Goal: Obtain resource: Download file/media

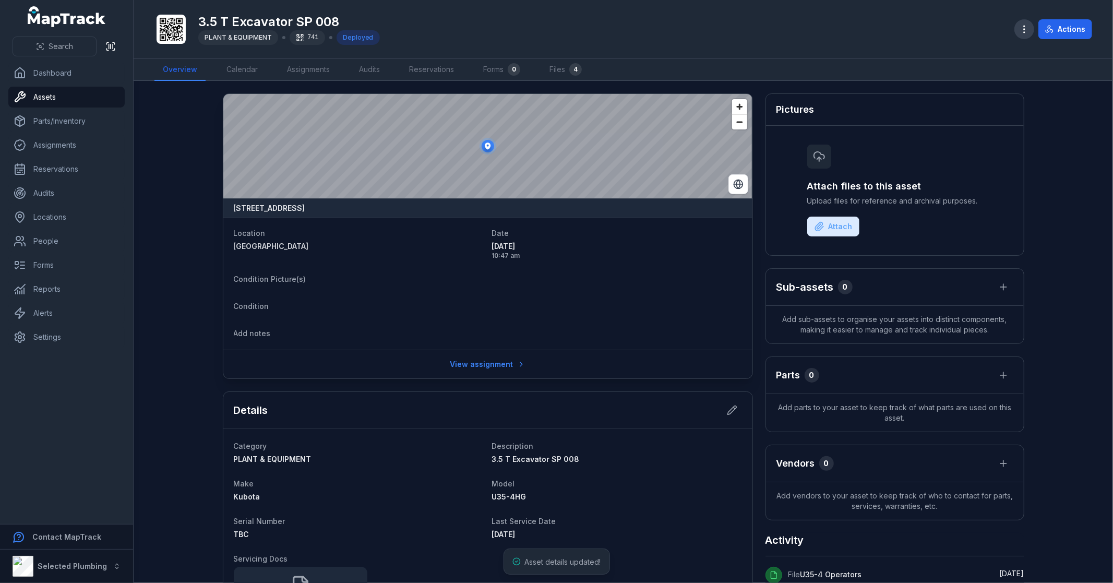
scroll to position [152, 0]
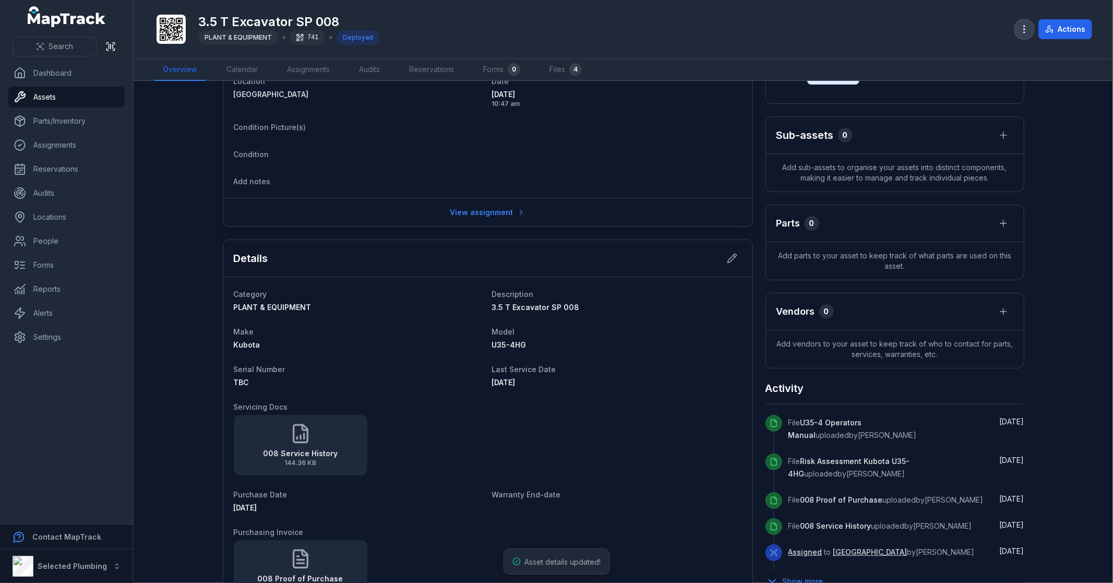
click at [1018, 29] on button "button" at bounding box center [1024, 29] width 20 height 20
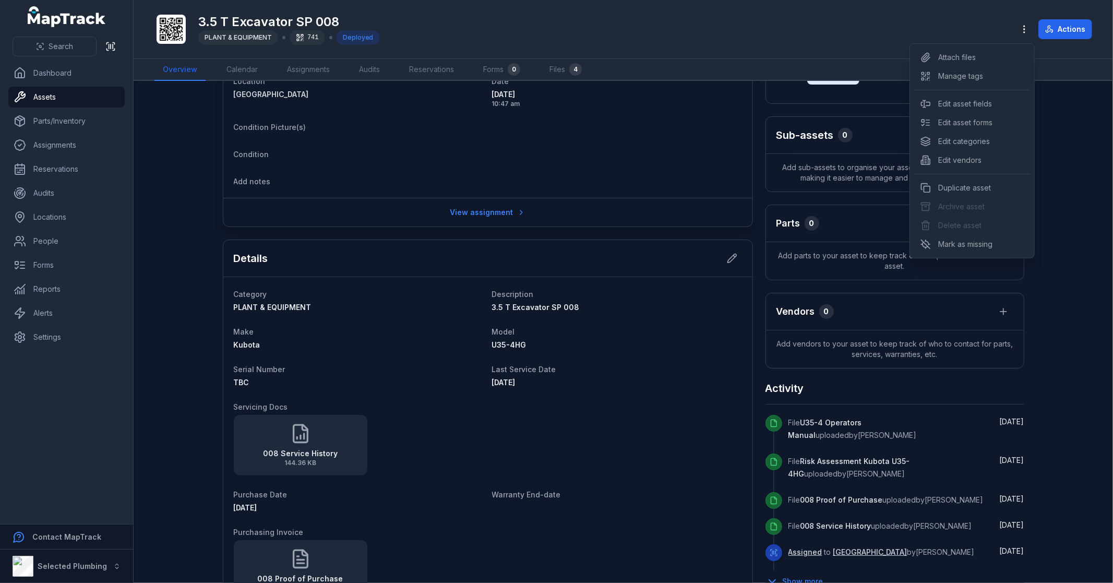
click at [602, 402] on div "Toggle Navigation 3.5 T Excavator SP 008 PLANT & EQUIPMENT 741 Deployed Actions…" at bounding box center [623, 291] width 979 height 583
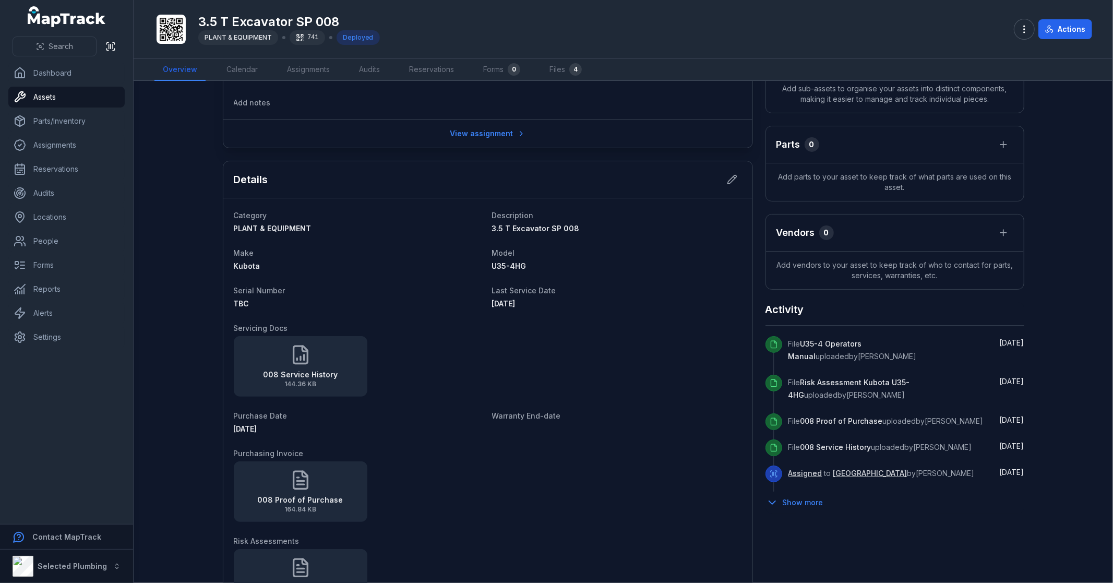
scroll to position [232, 0]
click at [999, 234] on icon at bounding box center [1003, 231] width 10 height 10
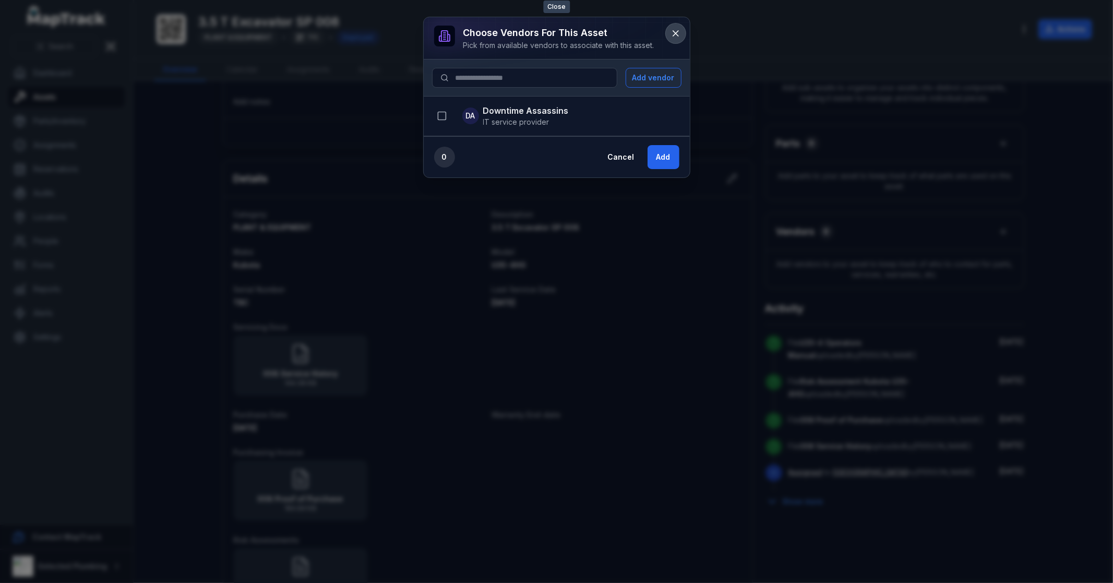
click at [671, 34] on icon at bounding box center [675, 33] width 10 height 10
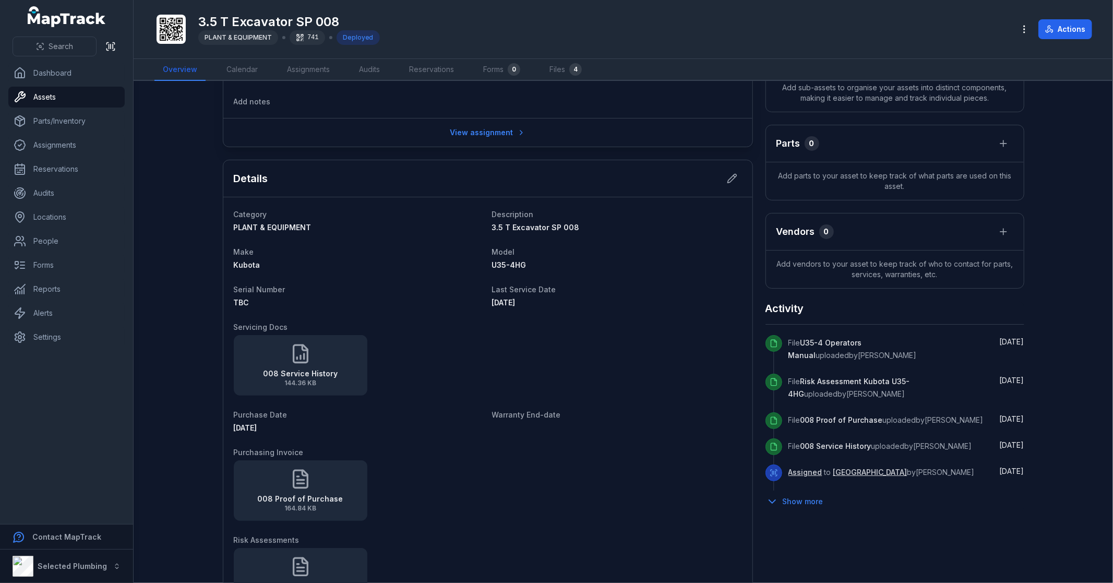
click at [669, 368] on div "008 Service History 144.36 KB" at bounding box center [488, 365] width 508 height 61
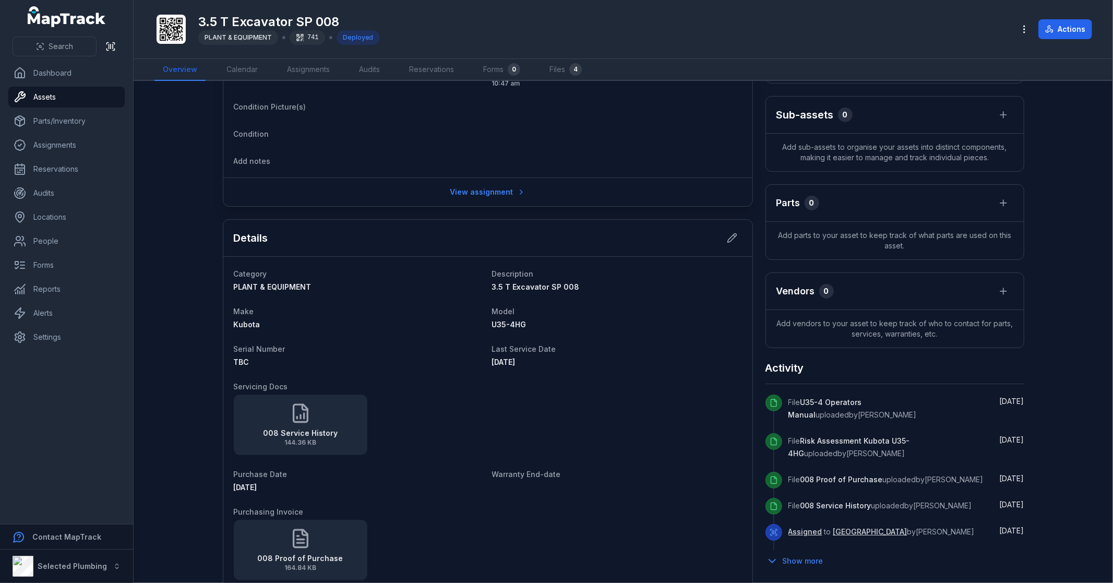
scroll to position [116, 0]
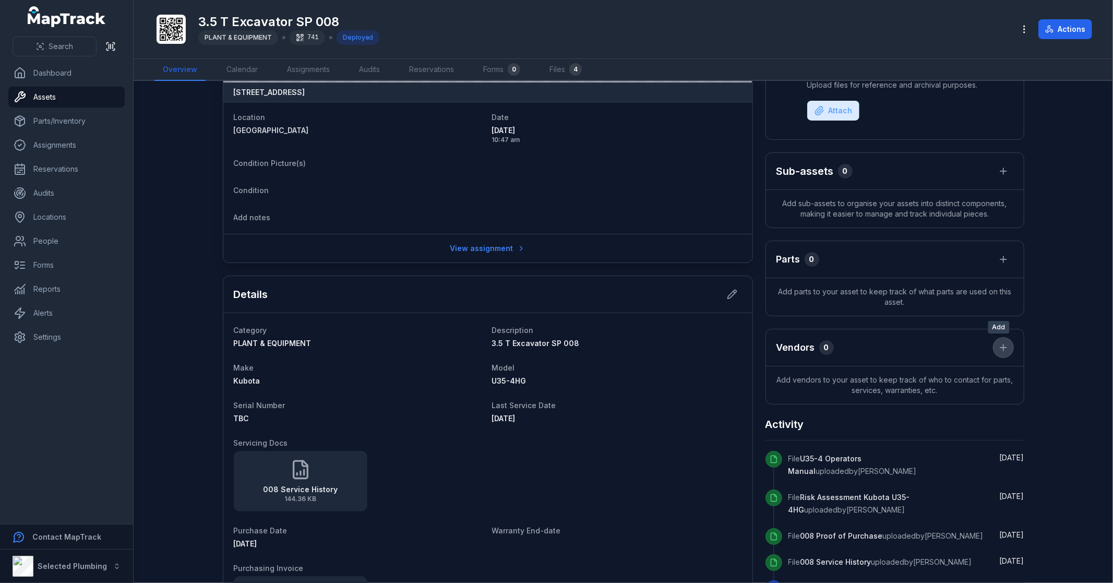
click at [1000, 345] on icon at bounding box center [1003, 347] width 10 height 10
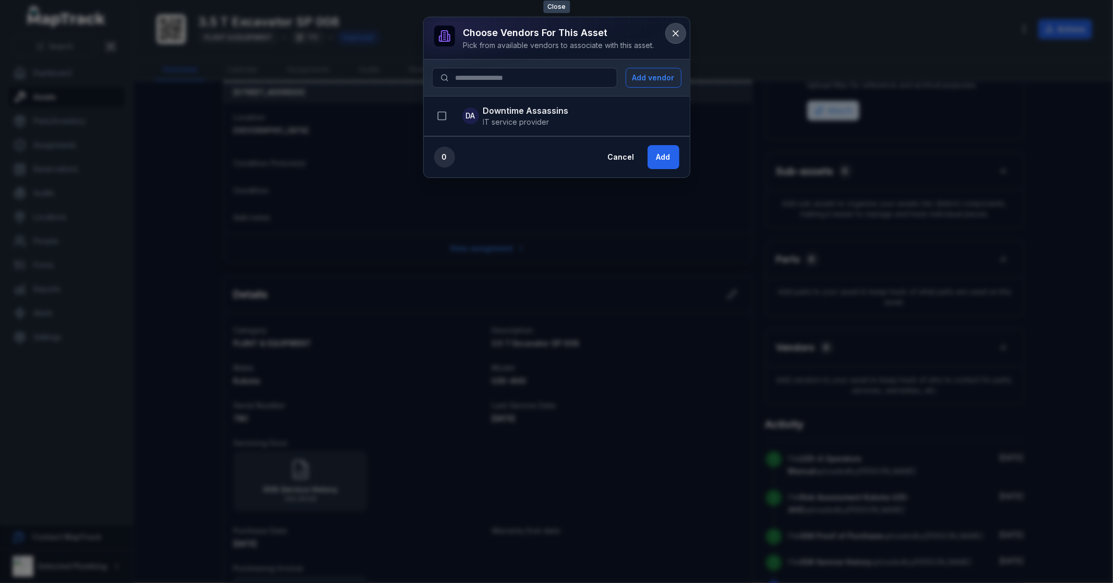
click at [675, 32] on icon at bounding box center [675, 33] width 10 height 10
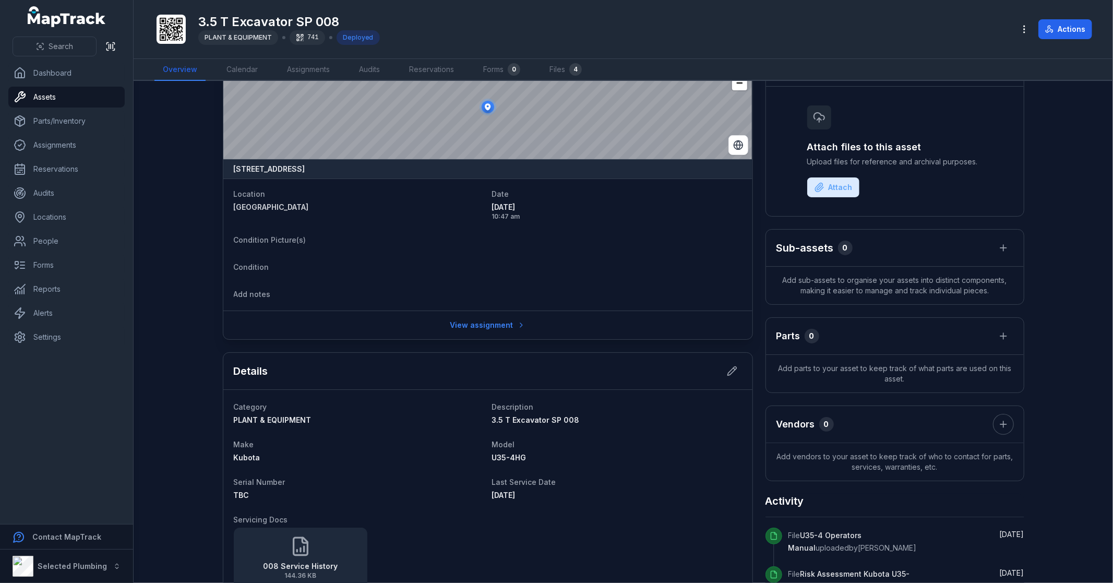
scroll to position [58, 0]
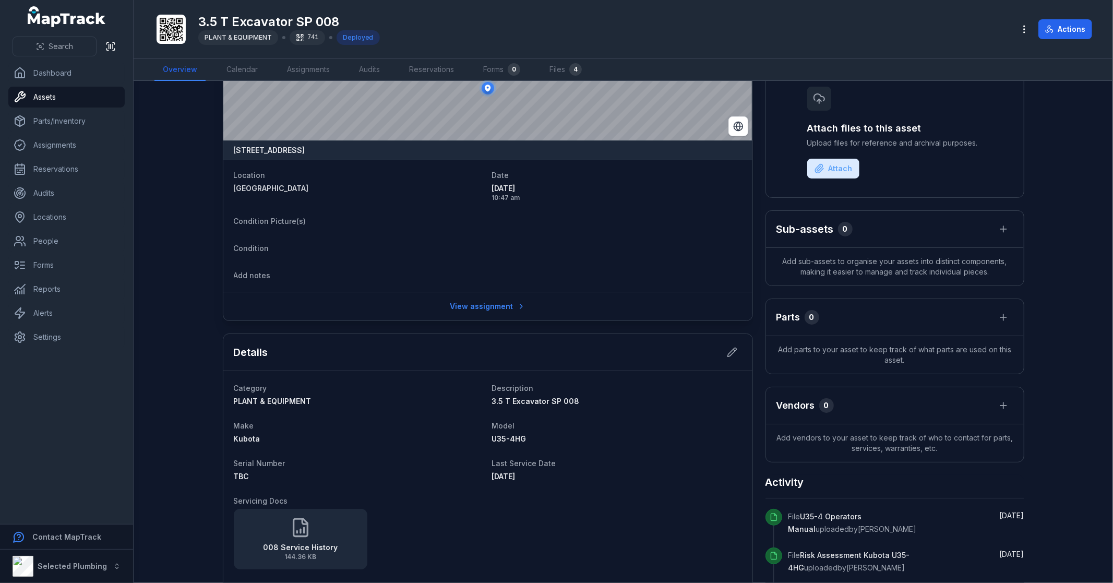
click at [448, 246] on dt "Condition" at bounding box center [359, 247] width 250 height 13
click at [549, 241] on dl "Location [GEOGRAPHIC_DATA] Date [DATE] 10:47 am Condition Picture(s) Condition …" at bounding box center [488, 225] width 508 height 115
click at [998, 399] on button at bounding box center [1003, 405] width 20 height 20
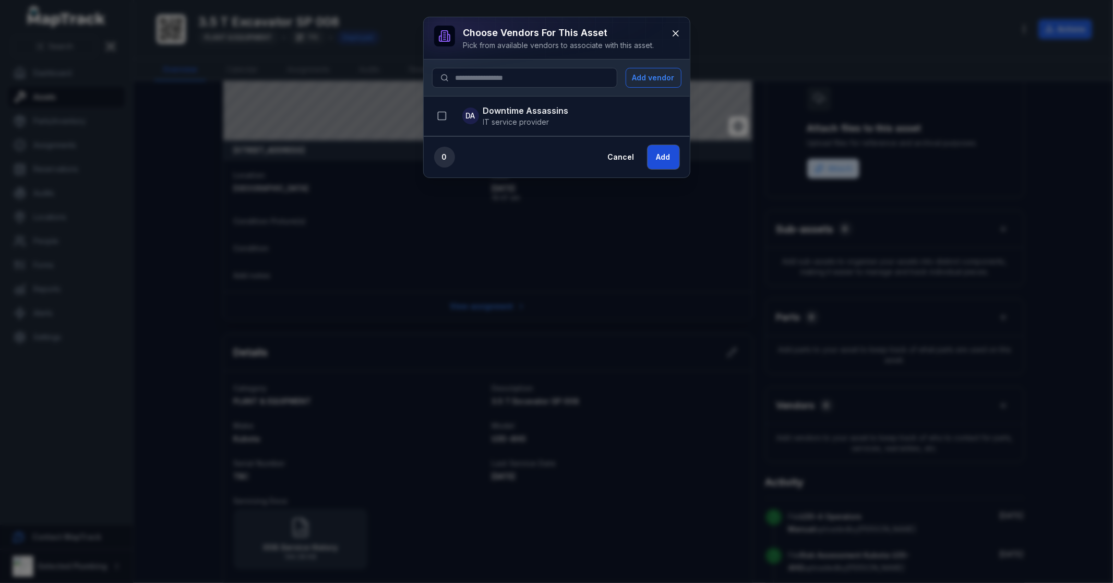
click at [663, 157] on button "Add" at bounding box center [663, 157] width 32 height 24
